Goal: Task Accomplishment & Management: Complete application form

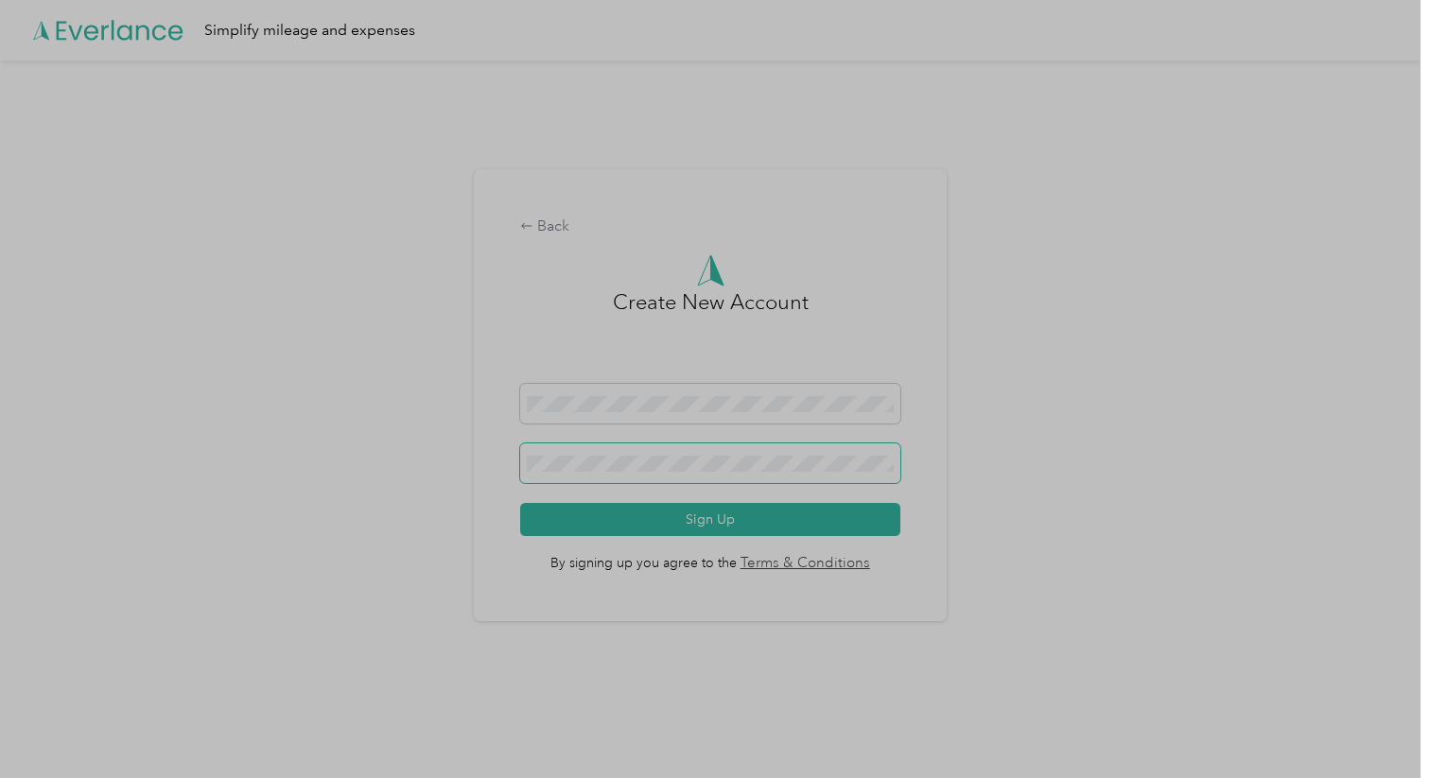
click at [883, 456] on keeper-lock "Open Keeper Popup" at bounding box center [879, 463] width 23 height 23
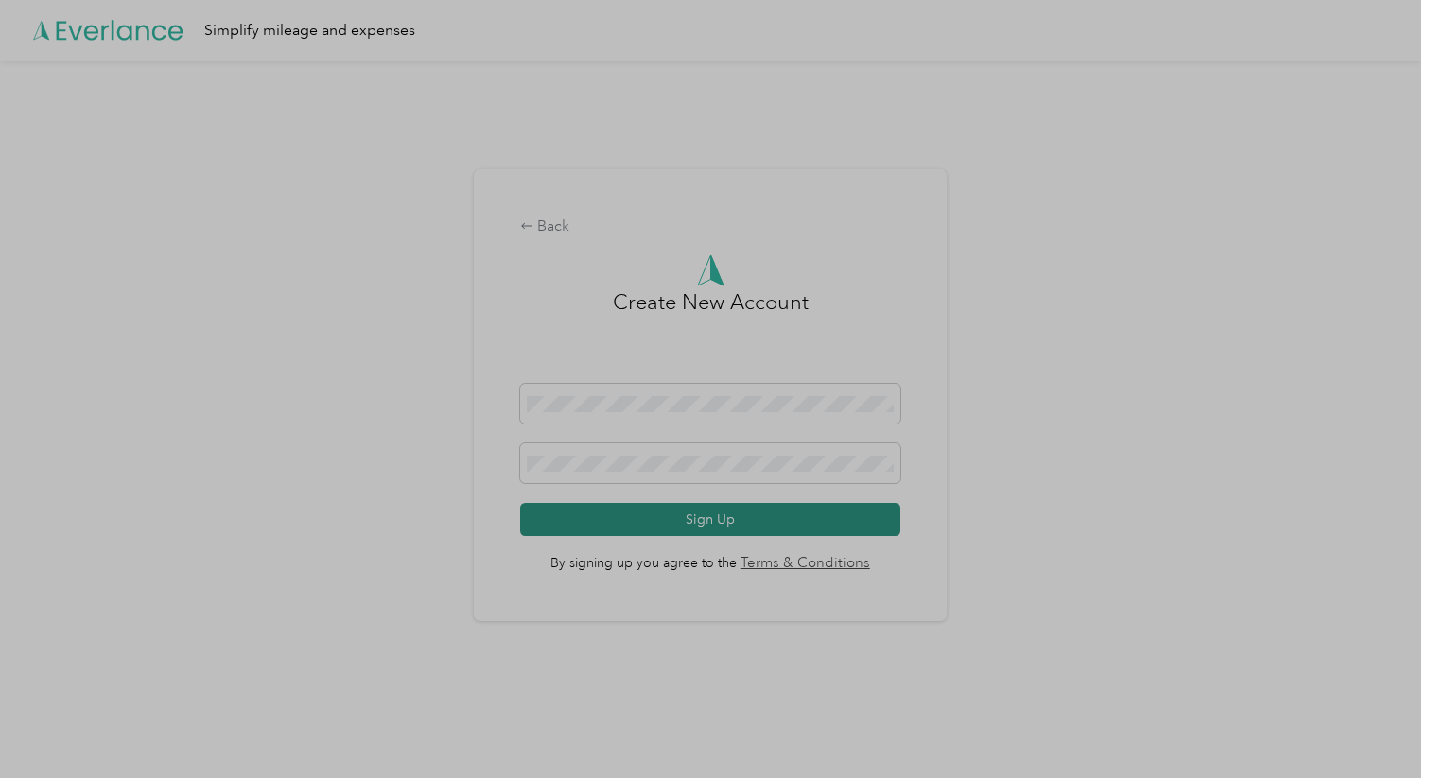
click at [717, 526] on button "Sign Up" at bounding box center [709, 519] width 379 height 33
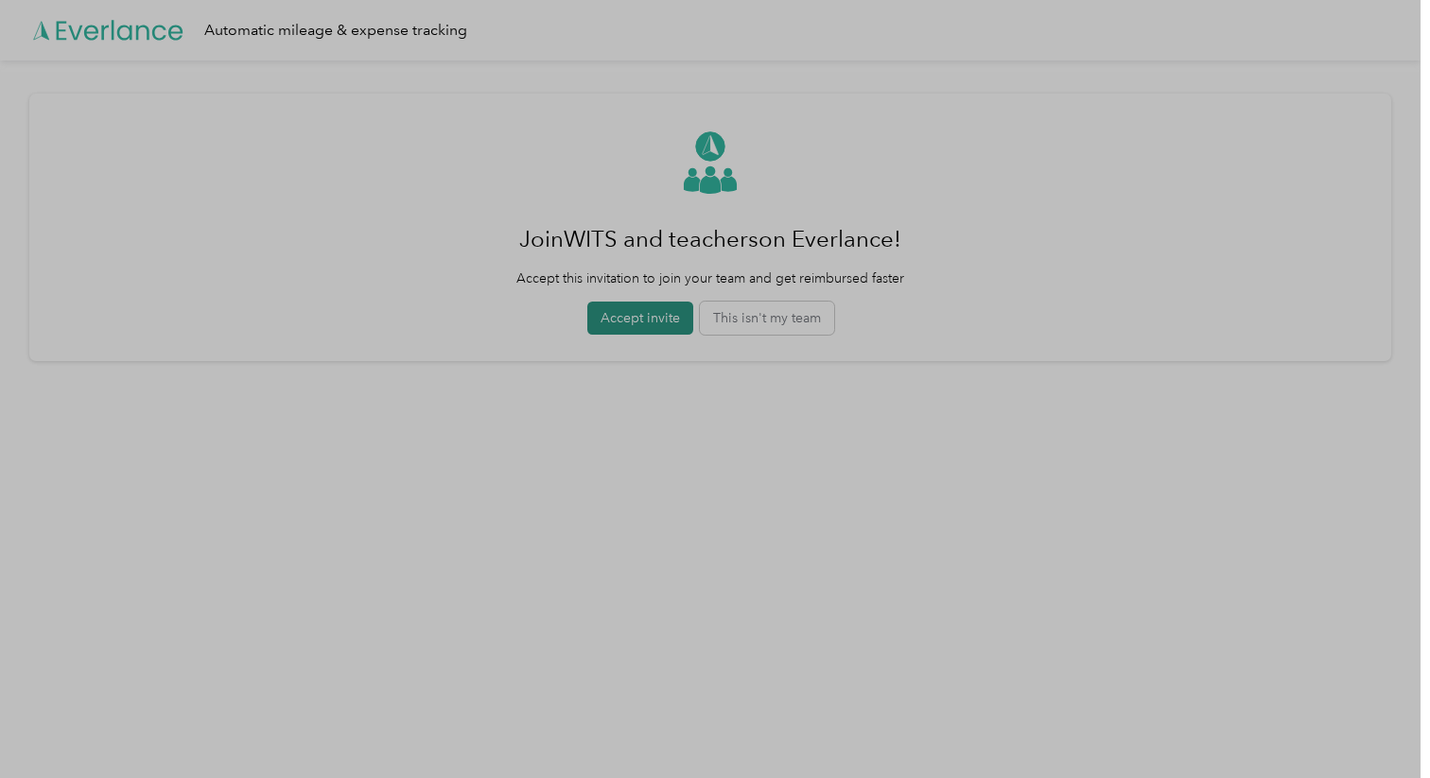
click at [627, 323] on button "Accept invite" at bounding box center [640, 318] width 106 height 33
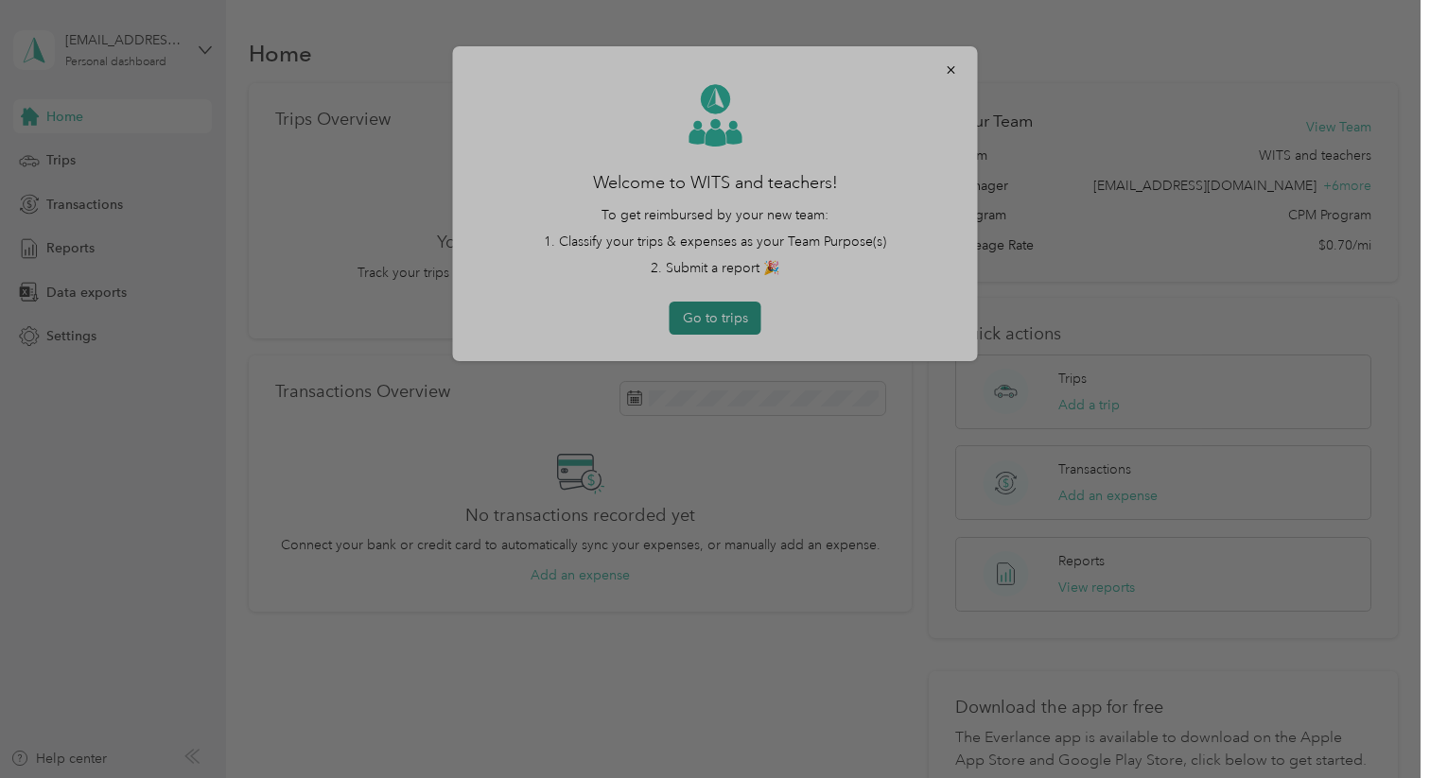
click at [708, 321] on button "Go to trips" at bounding box center [716, 318] width 92 height 33
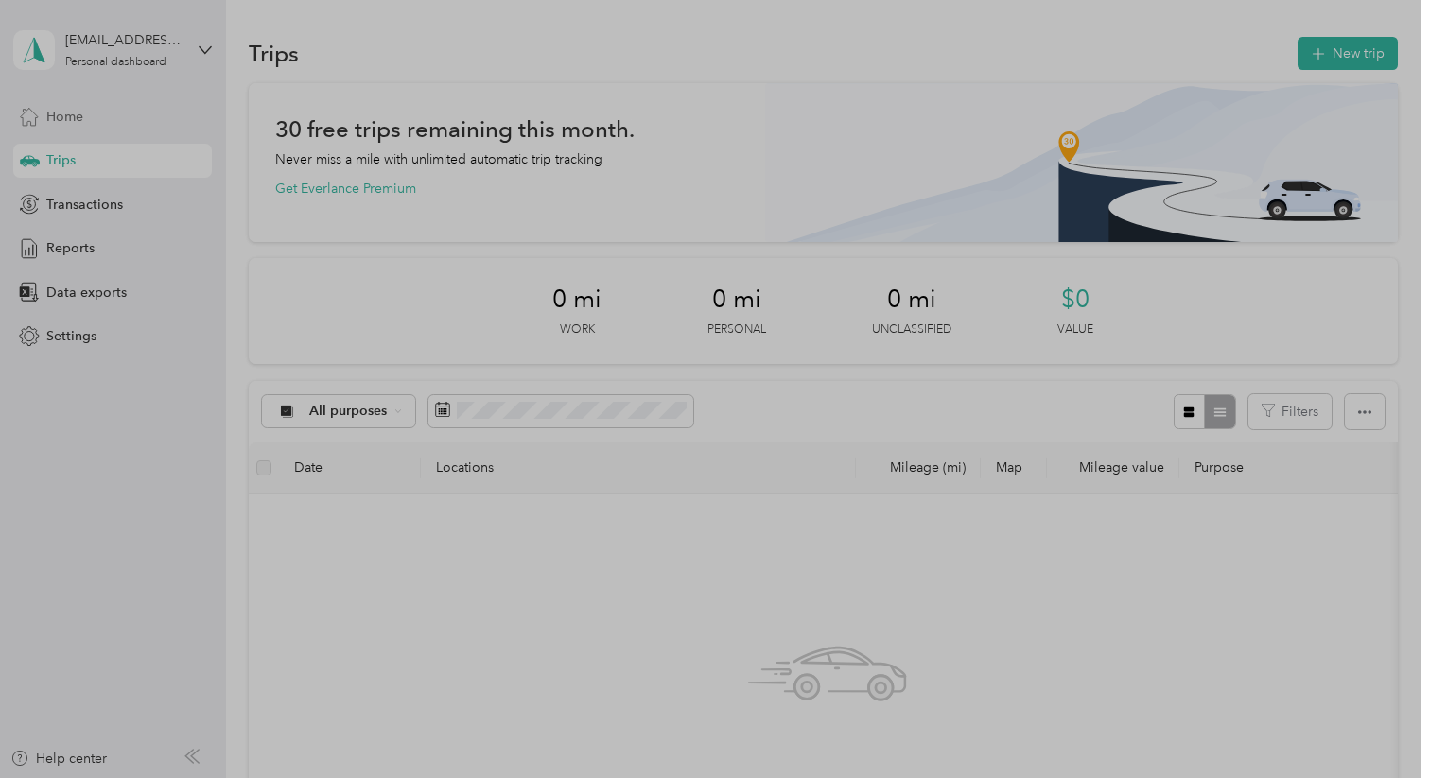
click at [83, 115] on span "Home" at bounding box center [64, 117] width 37 height 20
